Goal: Information Seeking & Learning: Learn about a topic

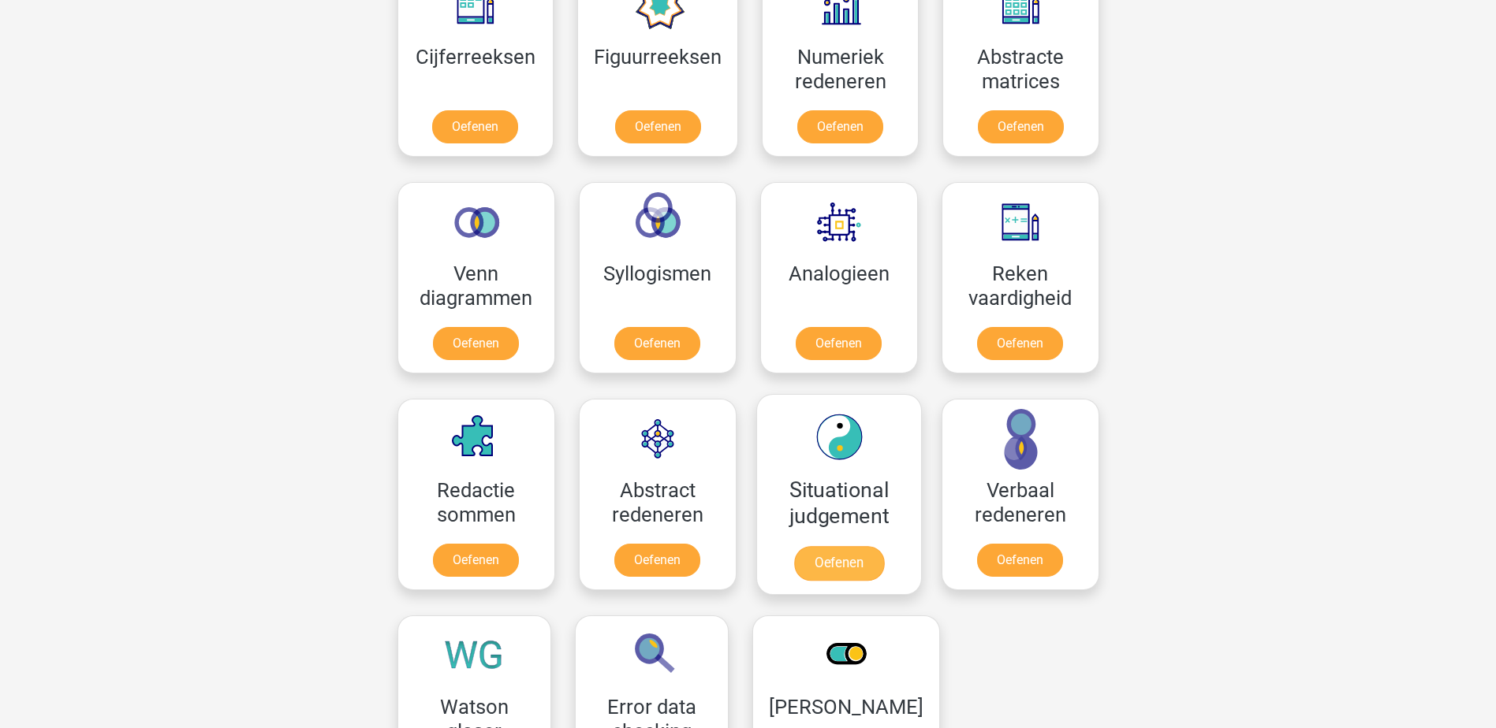
scroll to position [867, 0]
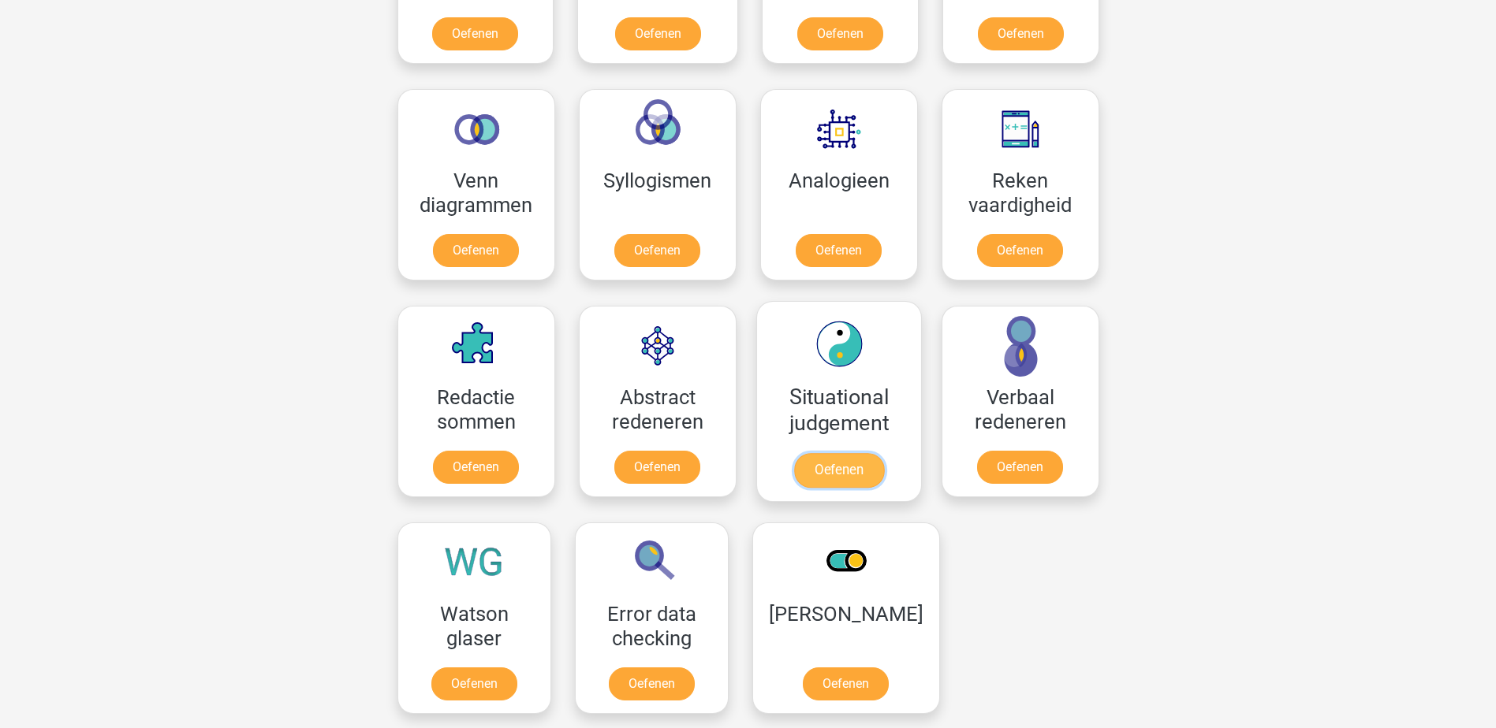
click at [870, 453] on link "Oefenen" at bounding box center [838, 470] width 90 height 35
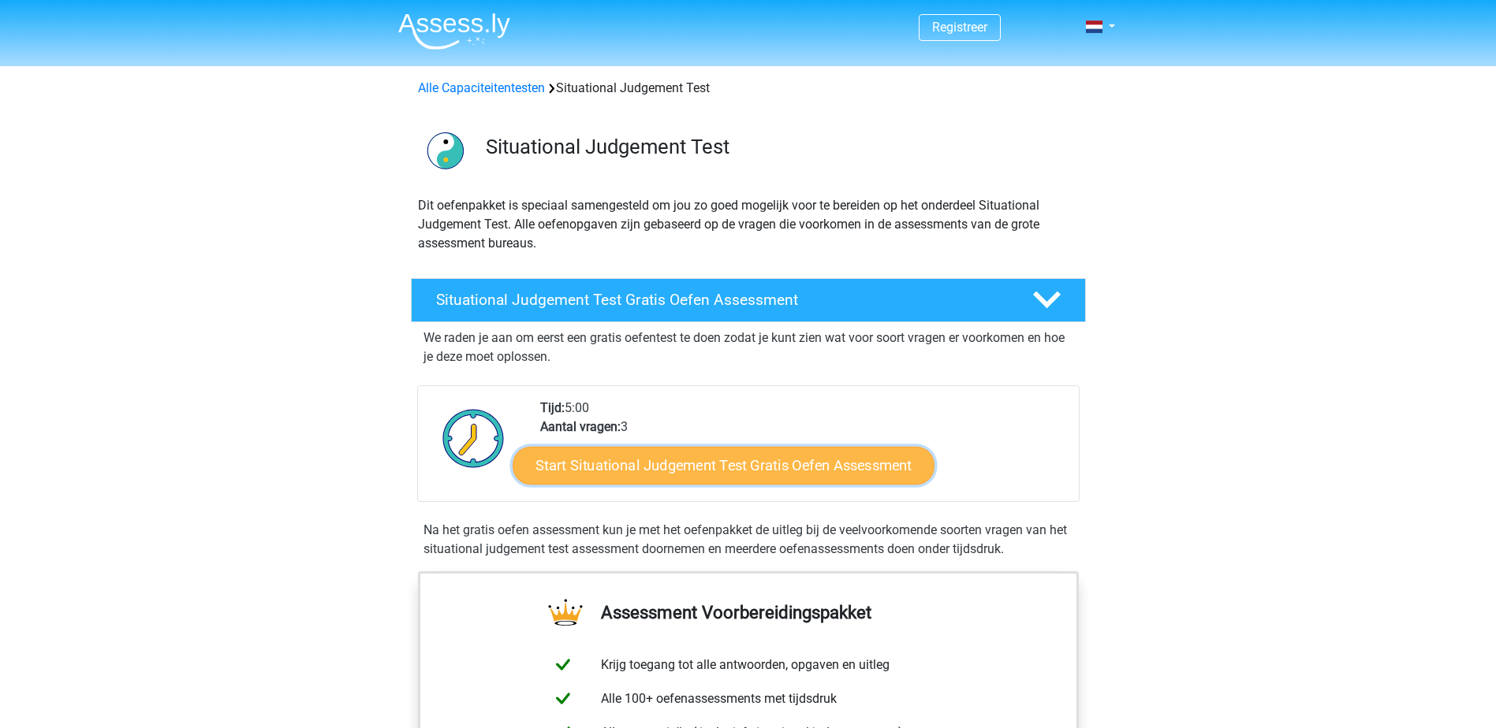
click at [699, 457] on link "Start Situational Judgement Test Gratis Oefen Assessment" at bounding box center [723, 466] width 422 height 38
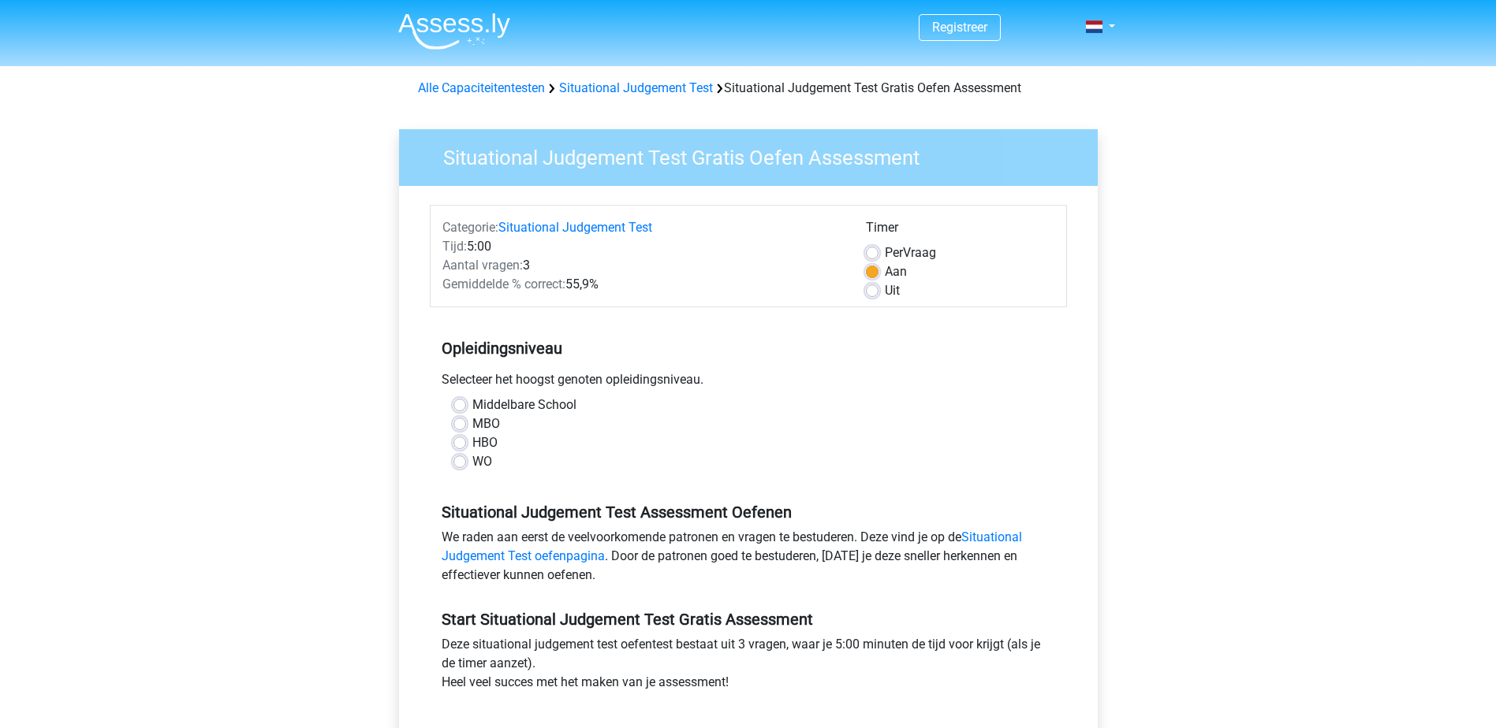
click at [472, 403] on label "Middelbare School" at bounding box center [524, 405] width 104 height 19
click at [460, 403] on input "Middelbare School" at bounding box center [459, 404] width 13 height 16
radio input "true"
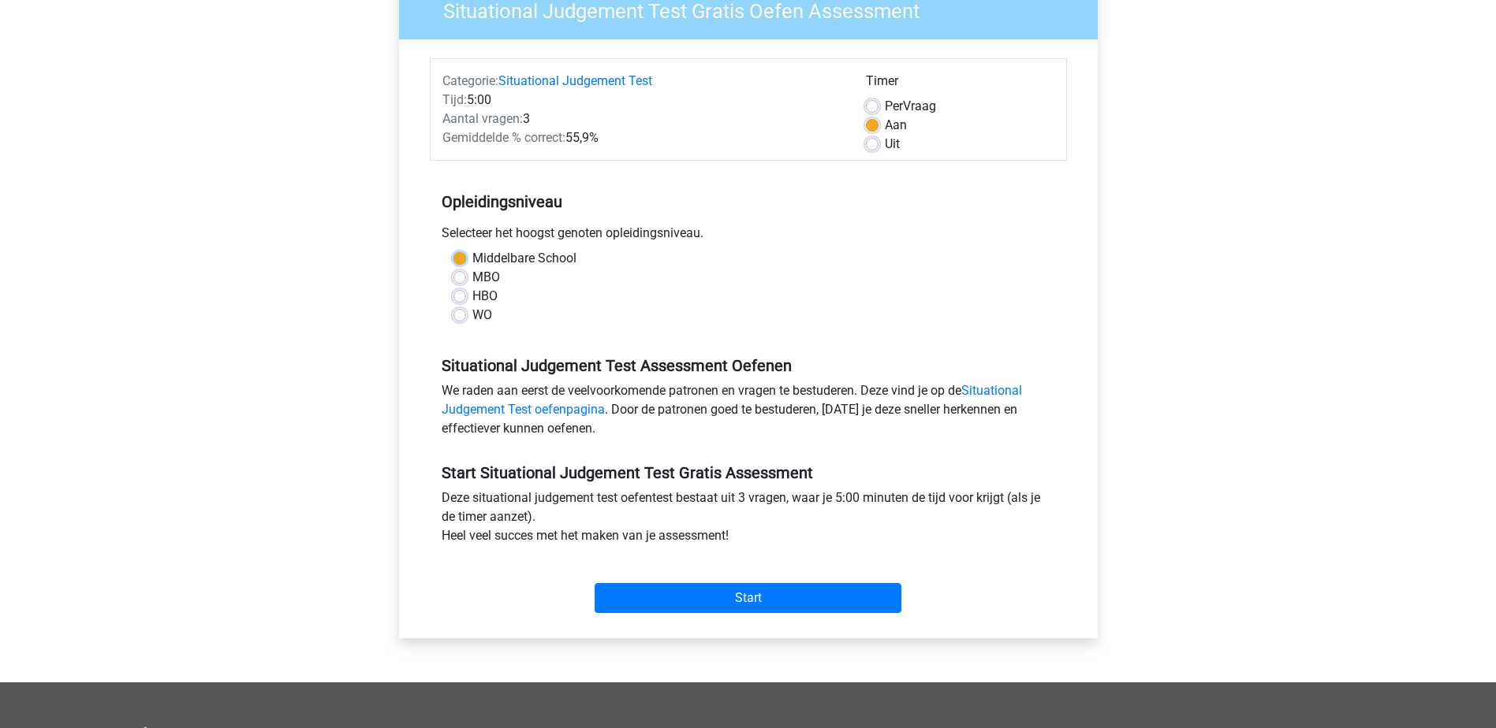
scroll to position [237, 0]
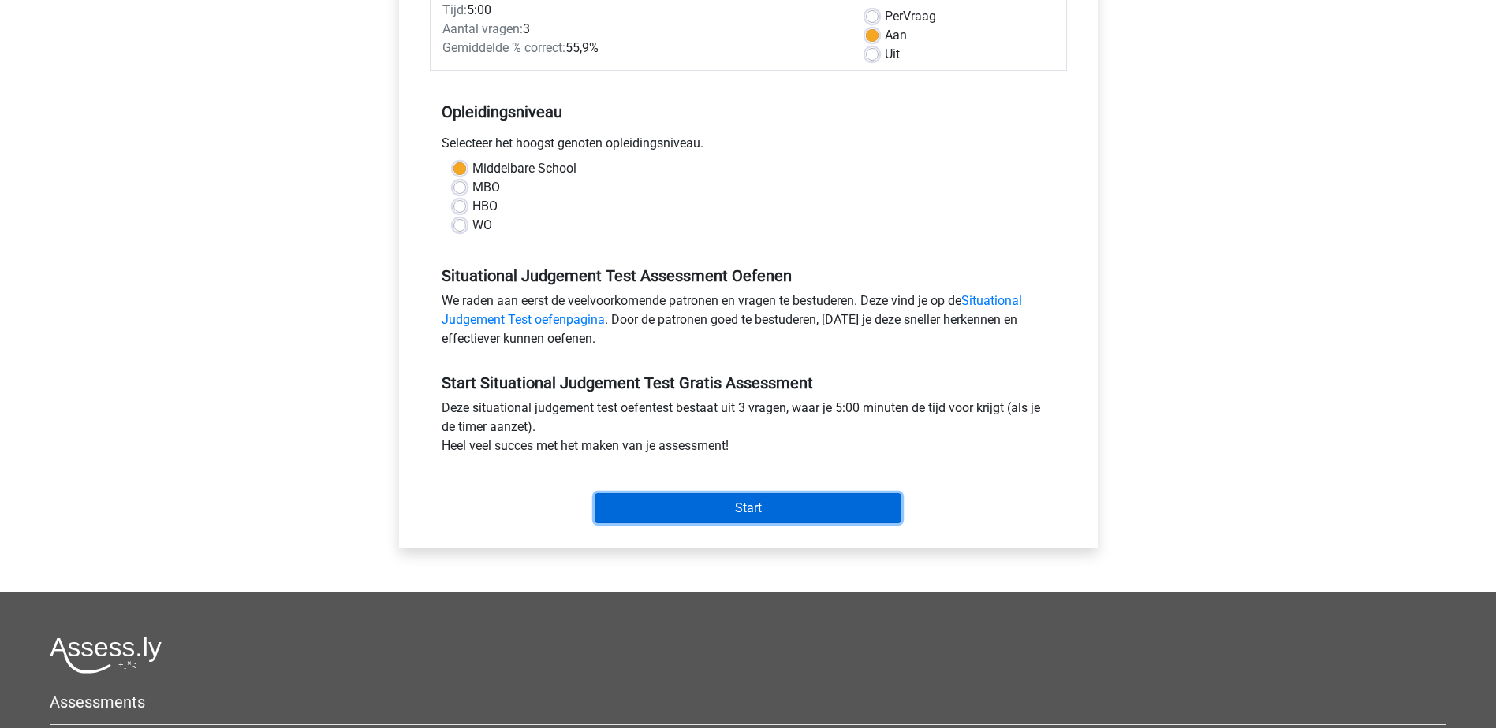
click at [737, 513] on input "Start" at bounding box center [747, 509] width 307 height 30
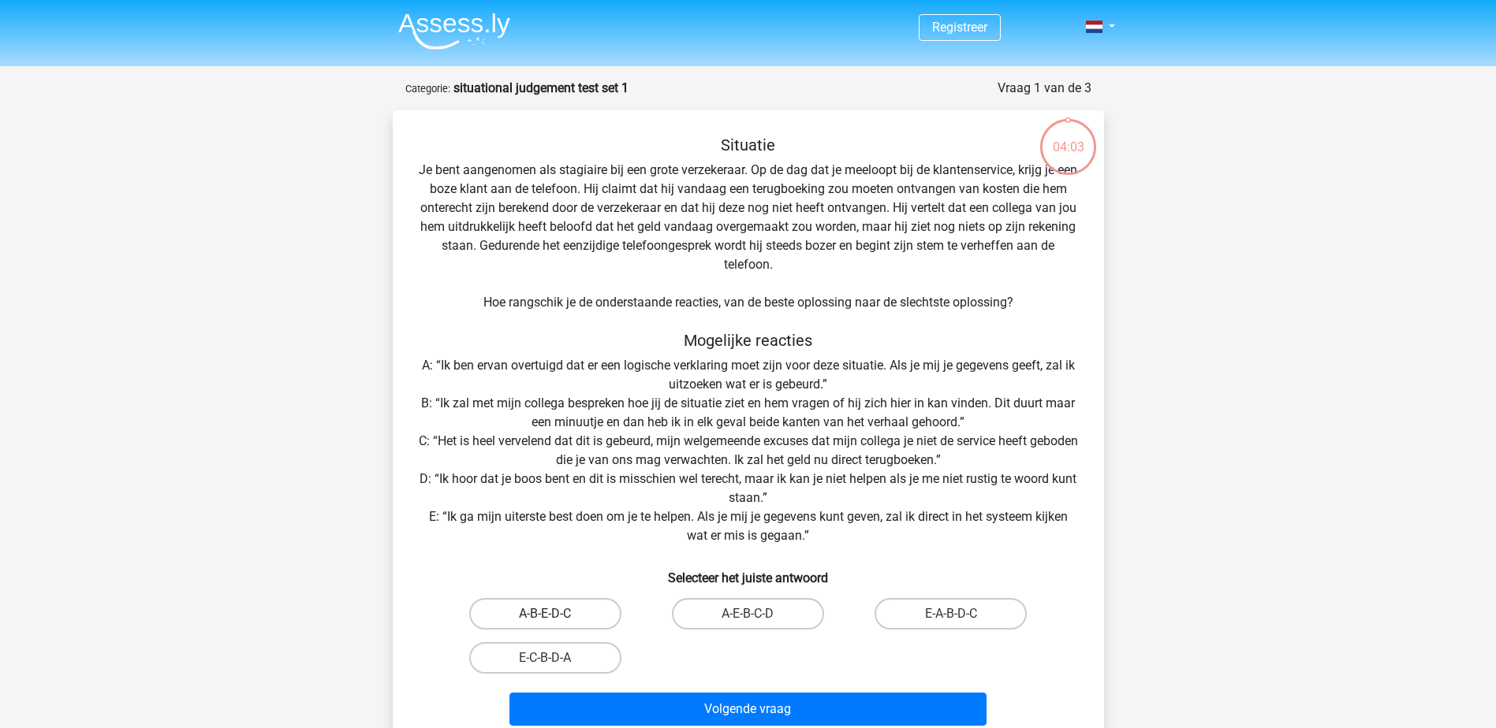
click at [573, 619] on label "A-B-E-D-C" at bounding box center [545, 614] width 152 height 32
click at [555, 619] on input "A-B-E-D-C" at bounding box center [550, 619] width 10 height 10
radio input "true"
click at [754, 615] on input "A-E-B-C-D" at bounding box center [752, 619] width 10 height 10
radio input "true"
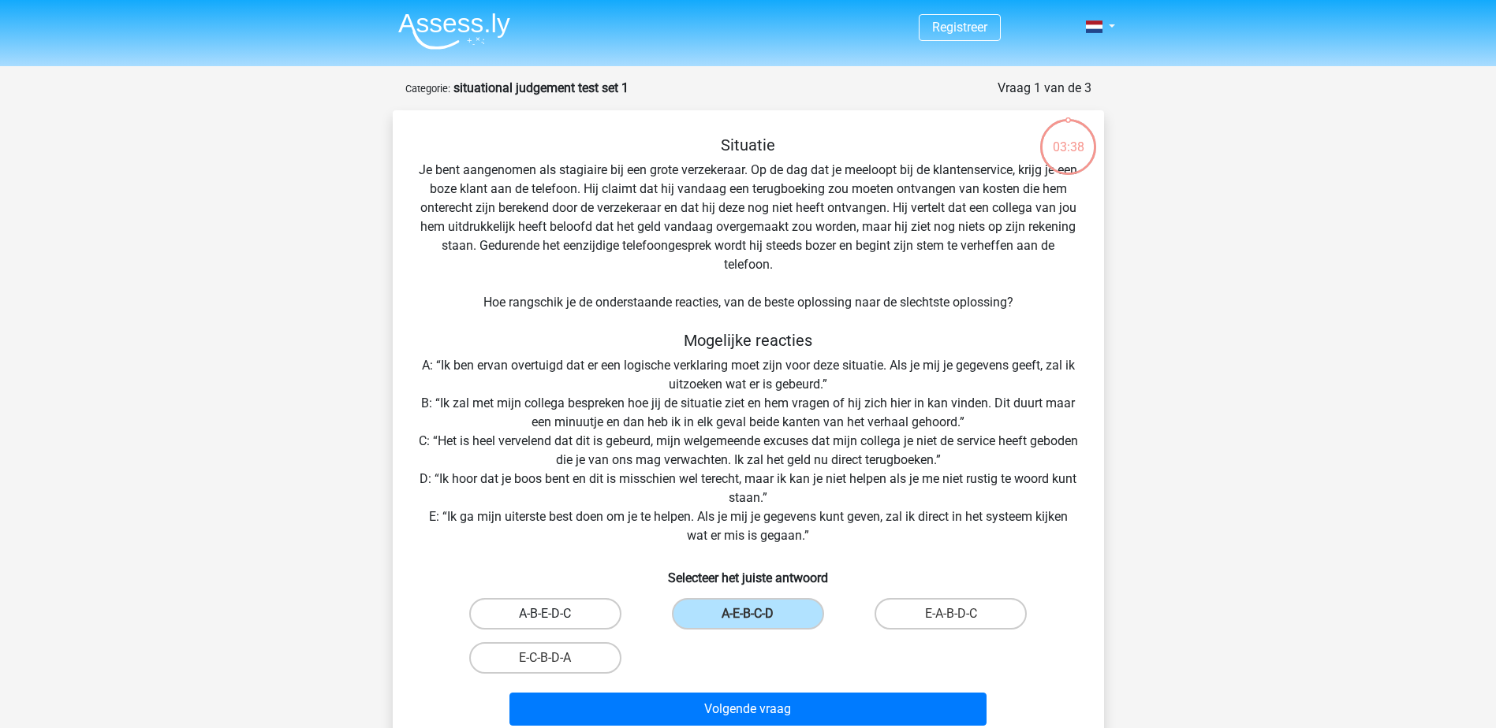
click at [584, 617] on label "A-B-E-D-C" at bounding box center [545, 614] width 152 height 32
click at [555, 617] on input "A-B-E-D-C" at bounding box center [550, 619] width 10 height 10
radio input "true"
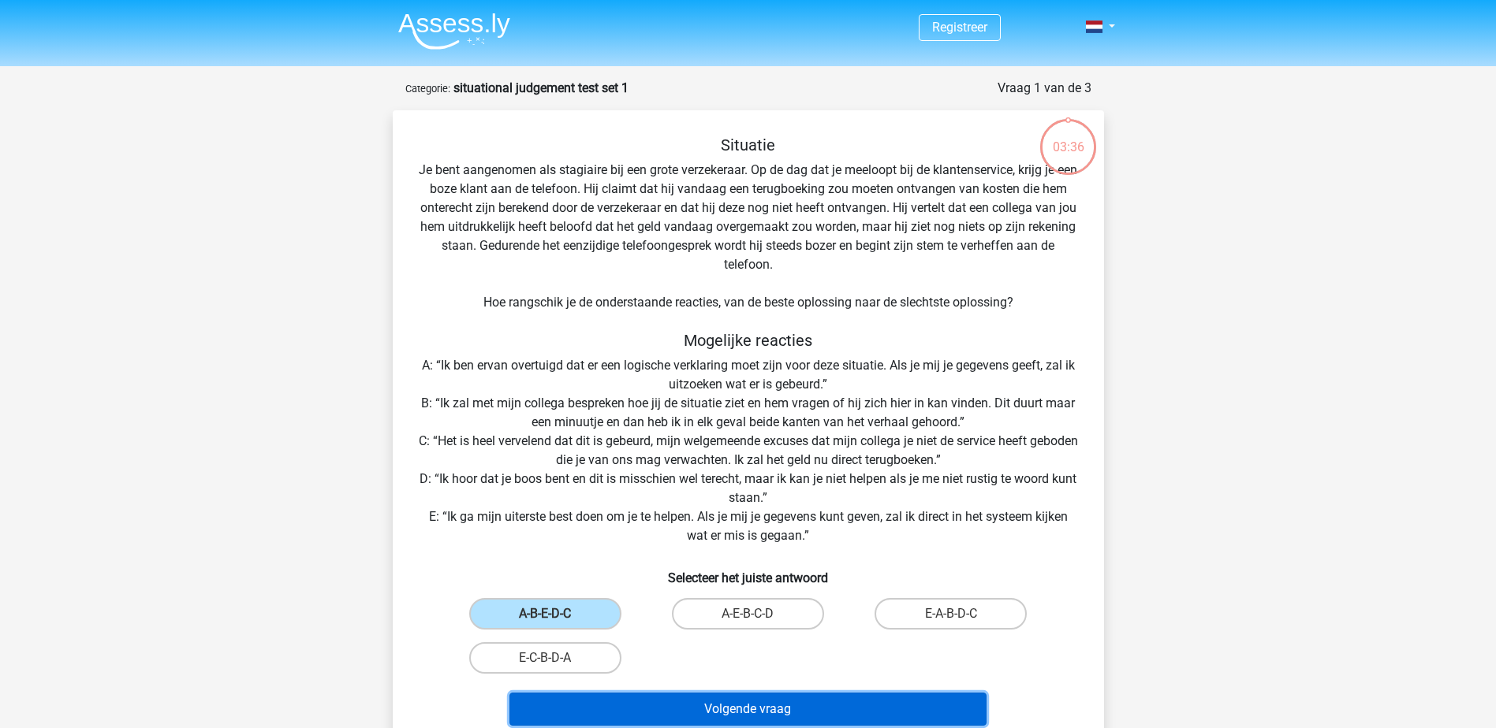
click at [733, 717] on button "Volgende vraag" at bounding box center [747, 709] width 477 height 33
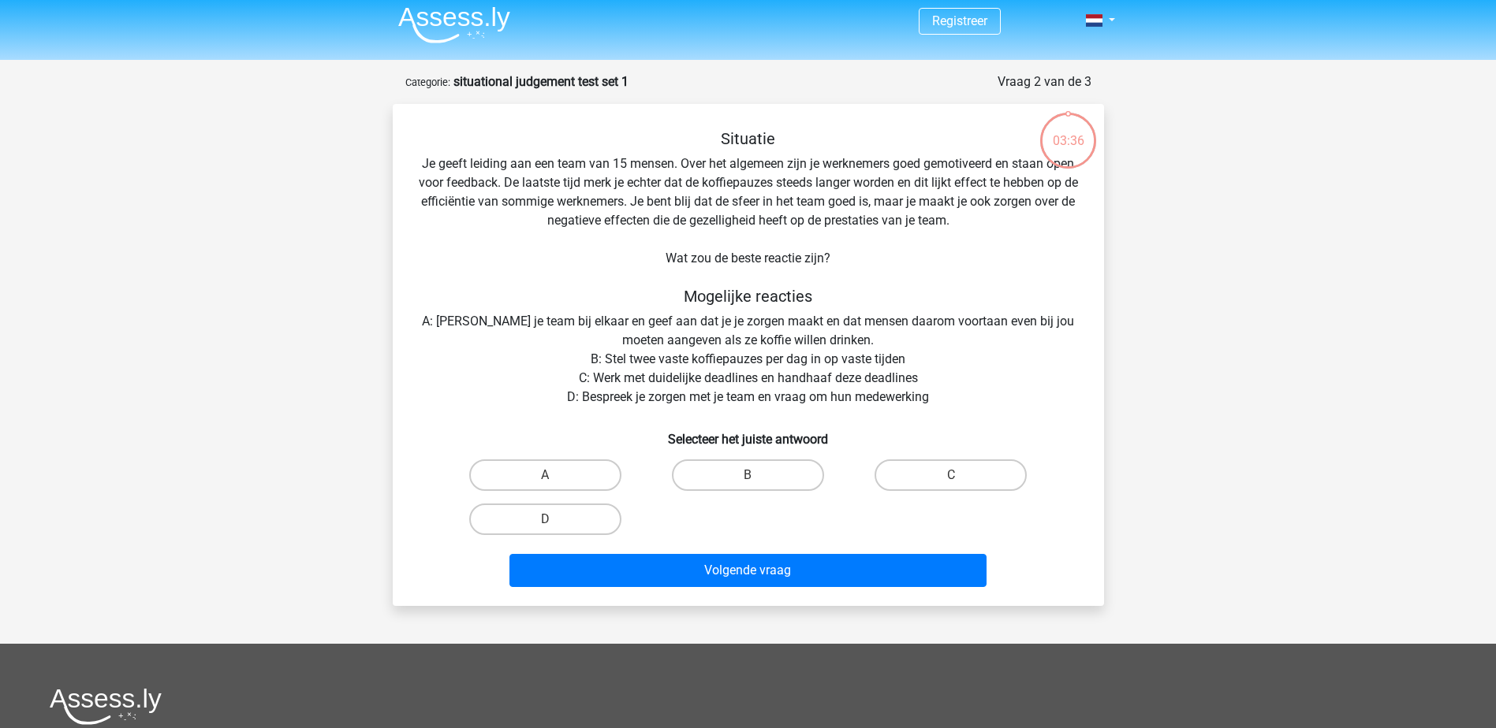
scroll to position [79, 0]
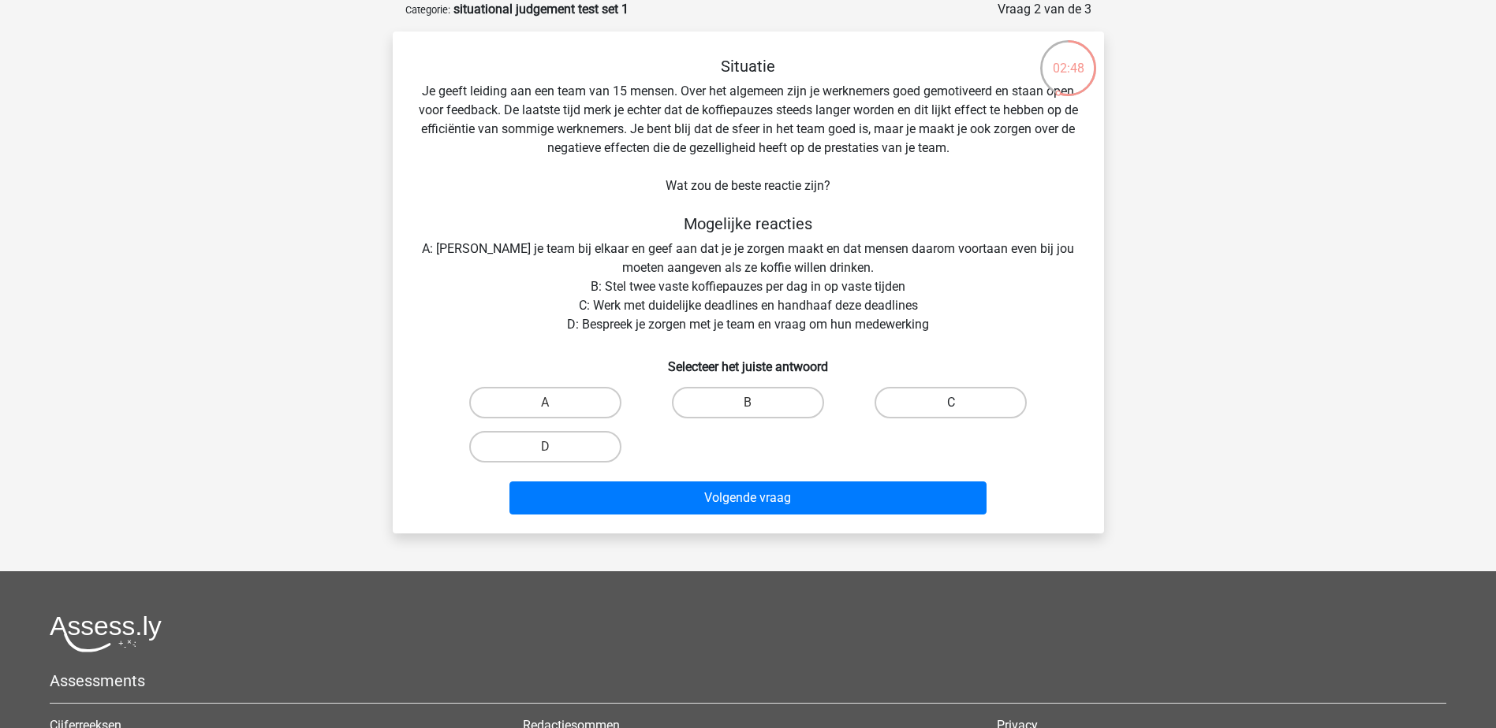
click at [952, 402] on label "C" at bounding box center [950, 403] width 152 height 32
click at [952, 403] on input "C" at bounding box center [956, 408] width 10 height 10
radio input "true"
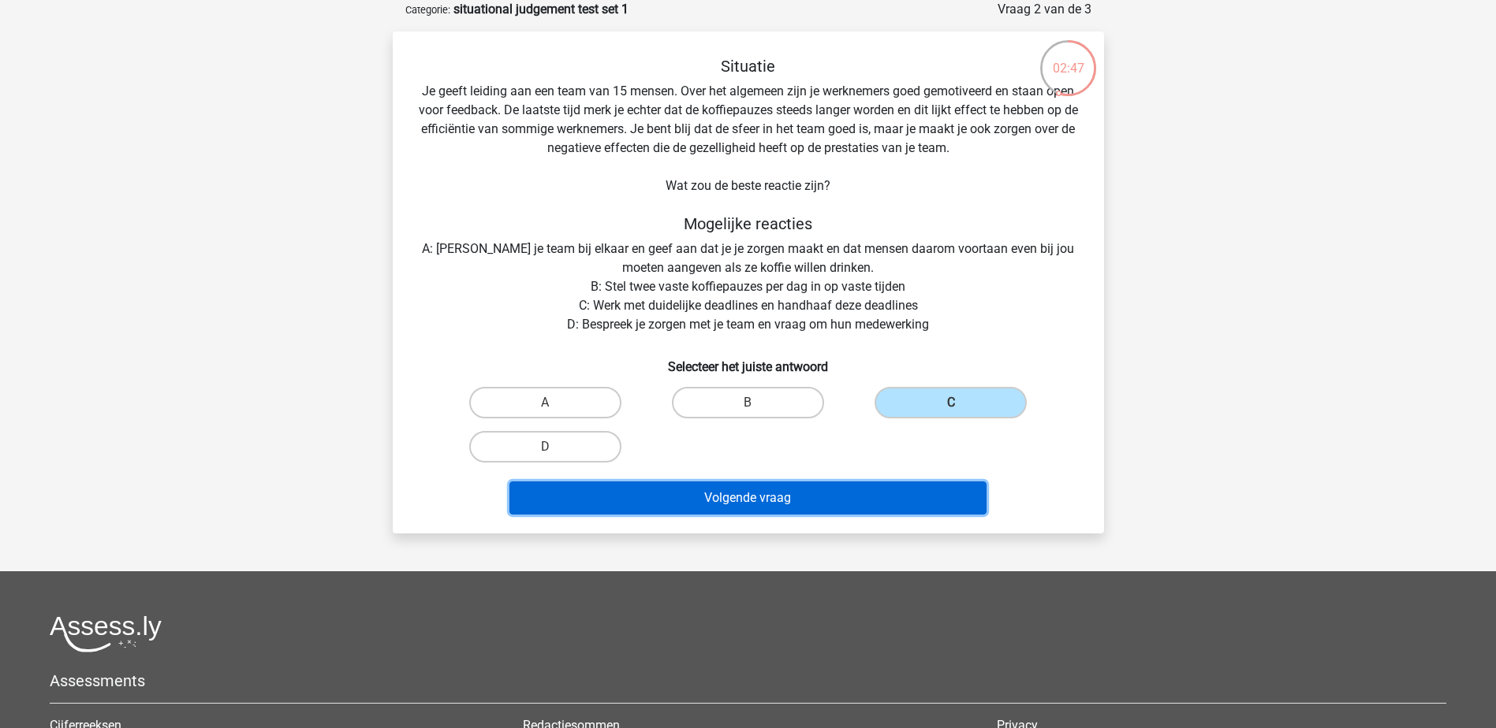
click at [722, 503] on button "Volgende vraag" at bounding box center [747, 498] width 477 height 33
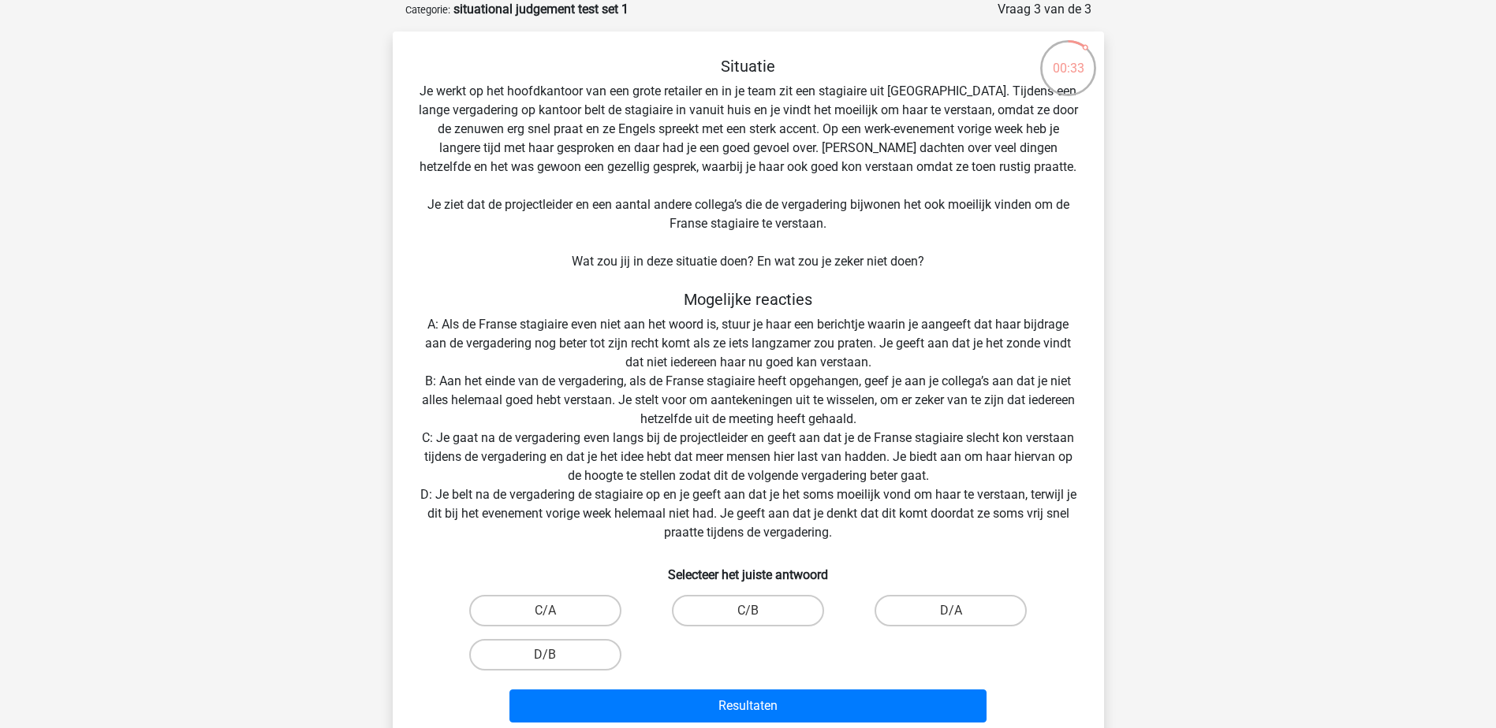
click at [747, 614] on input "C/B" at bounding box center [752, 616] width 10 height 10
radio input "true"
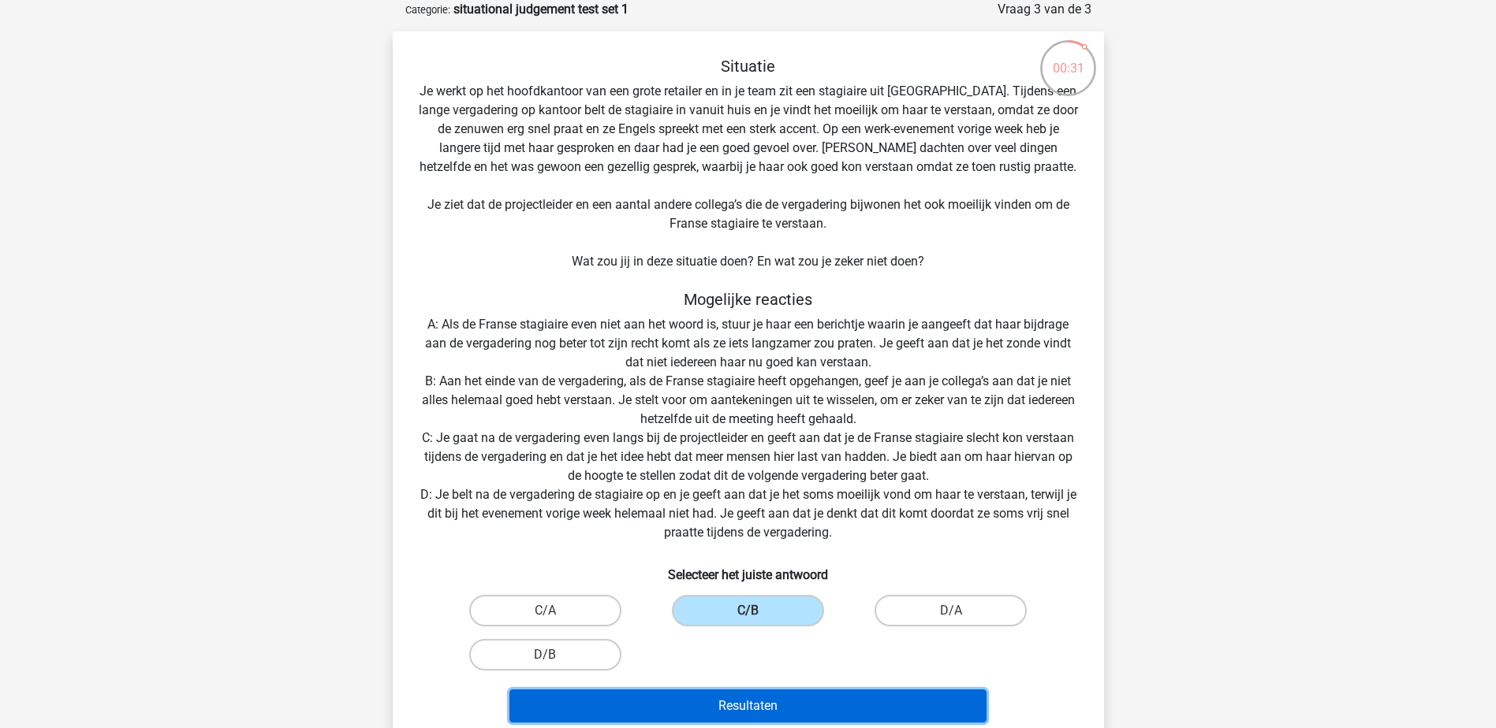
click at [766, 710] on button "Resultaten" at bounding box center [747, 706] width 477 height 33
